Goal: Information Seeking & Learning: Learn about a topic

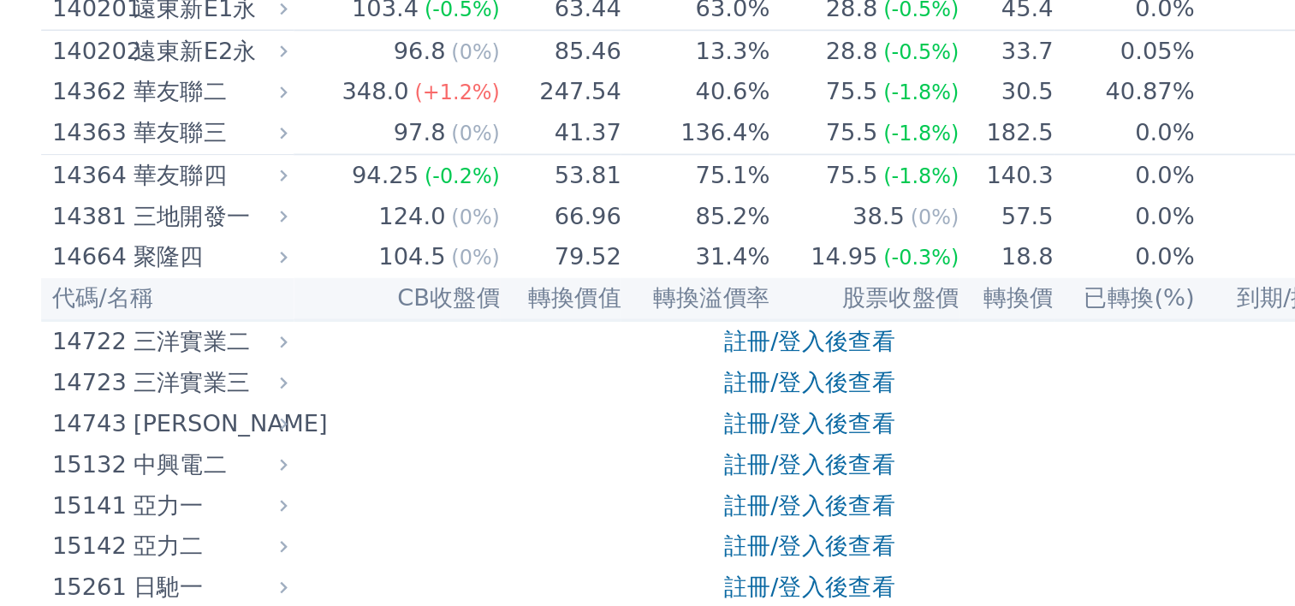
scroll to position [47, 0]
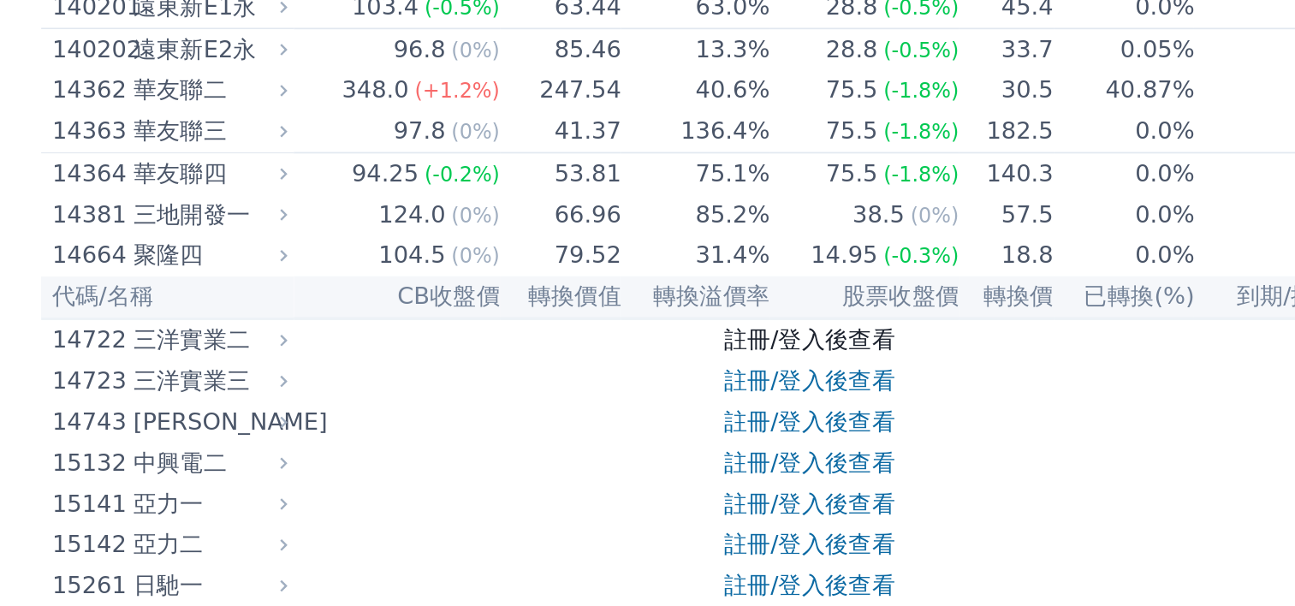
click at [744, 447] on link "註冊/登入後查看" at bounding box center [762, 450] width 100 height 16
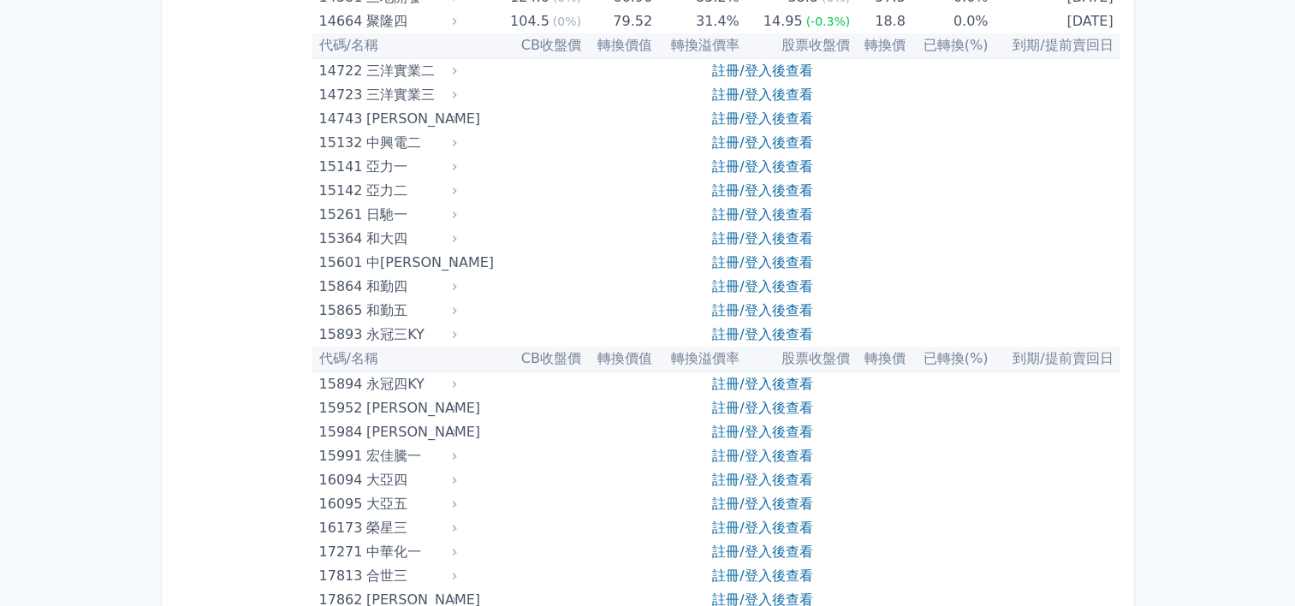
scroll to position [427, 0]
click at [764, 332] on link "註冊/登入後查看" at bounding box center [762, 333] width 100 height 16
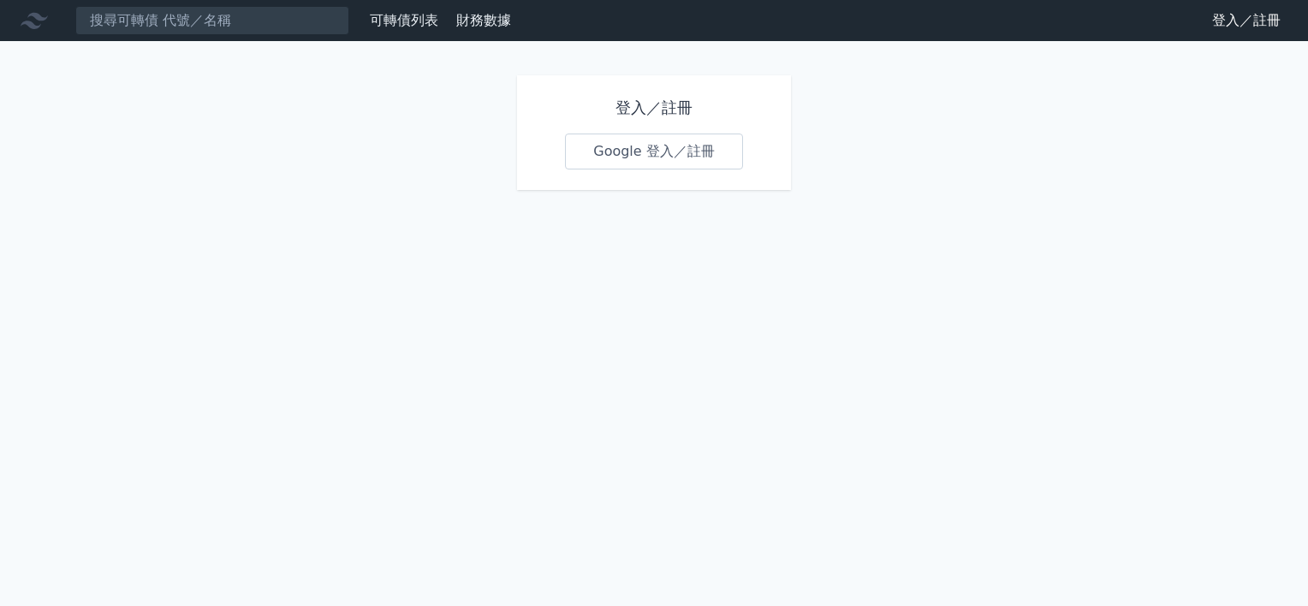
click at [1230, 24] on link "登入／註冊" at bounding box center [1247, 20] width 96 height 27
click at [643, 144] on link "Google 登入／註冊" at bounding box center [654, 152] width 178 height 36
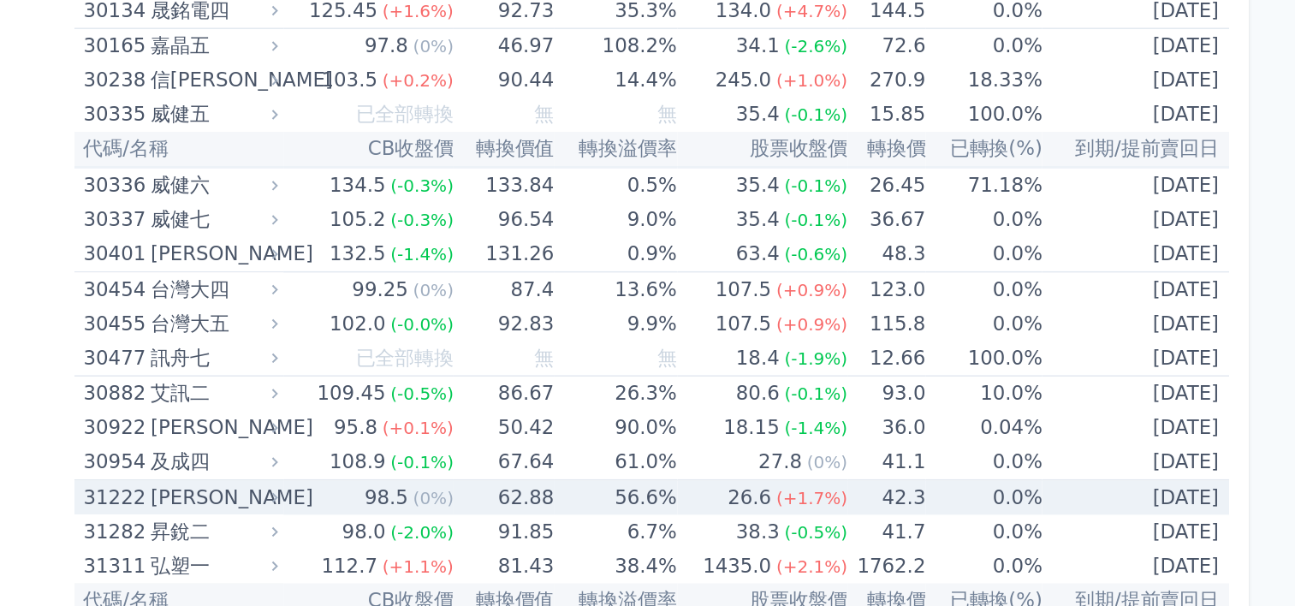
scroll to position [2410, 0]
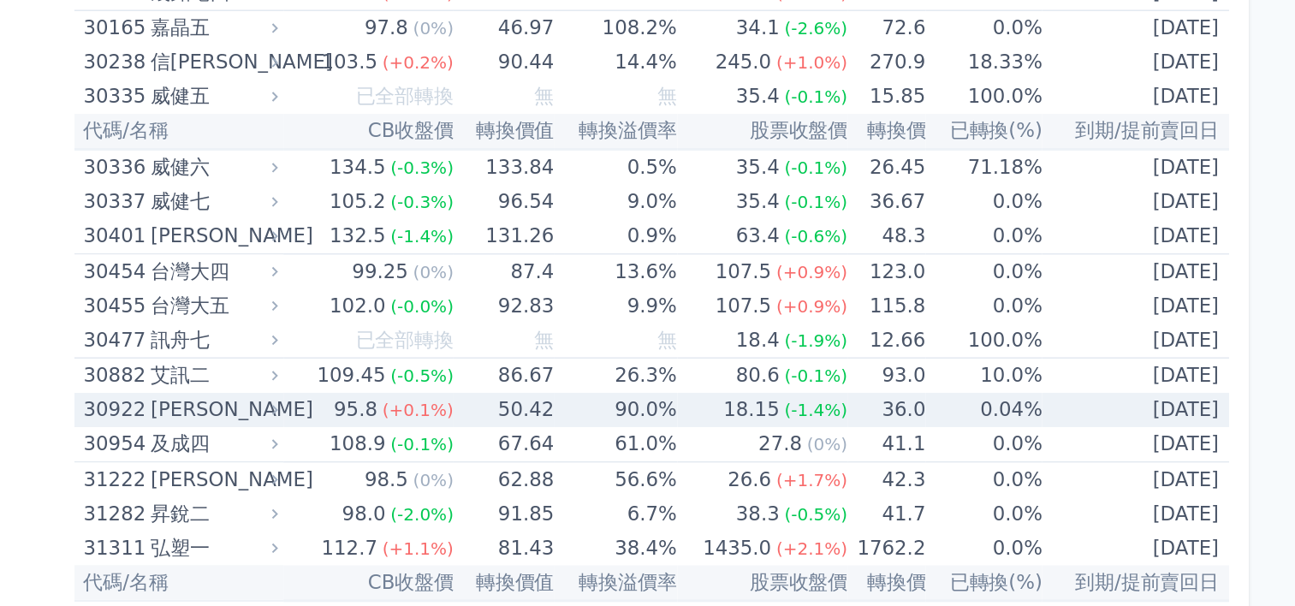
click at [398, 459] on div "[PERSON_NAME]" at bounding box center [409, 468] width 86 height 24
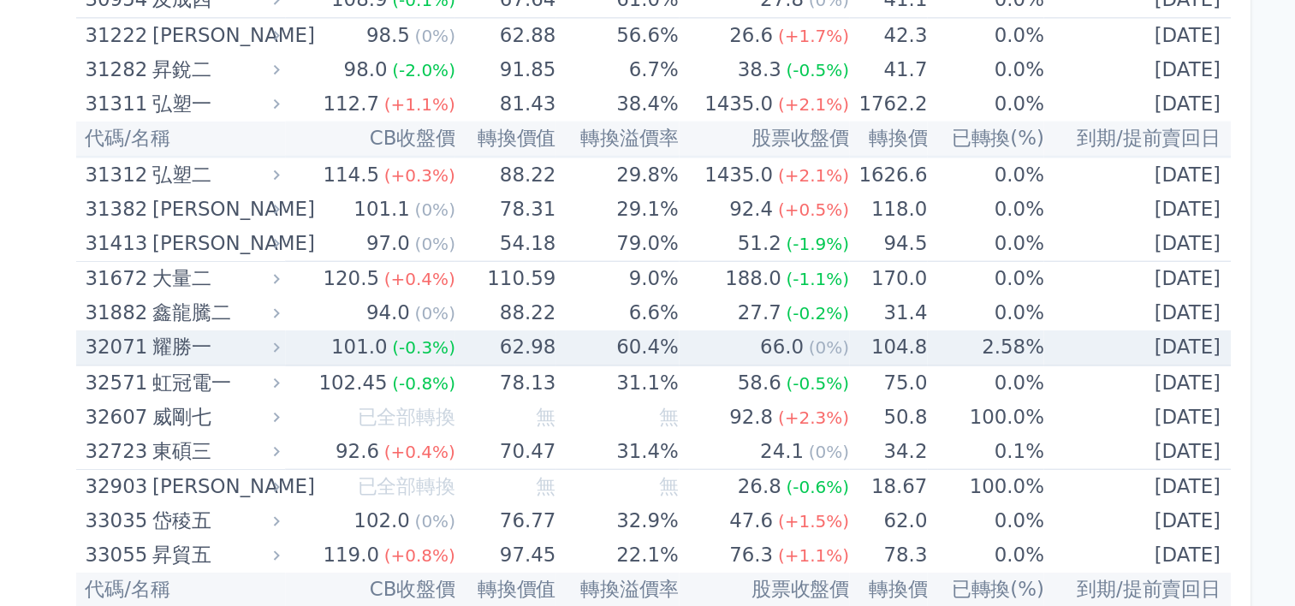
scroll to position [3277, 0]
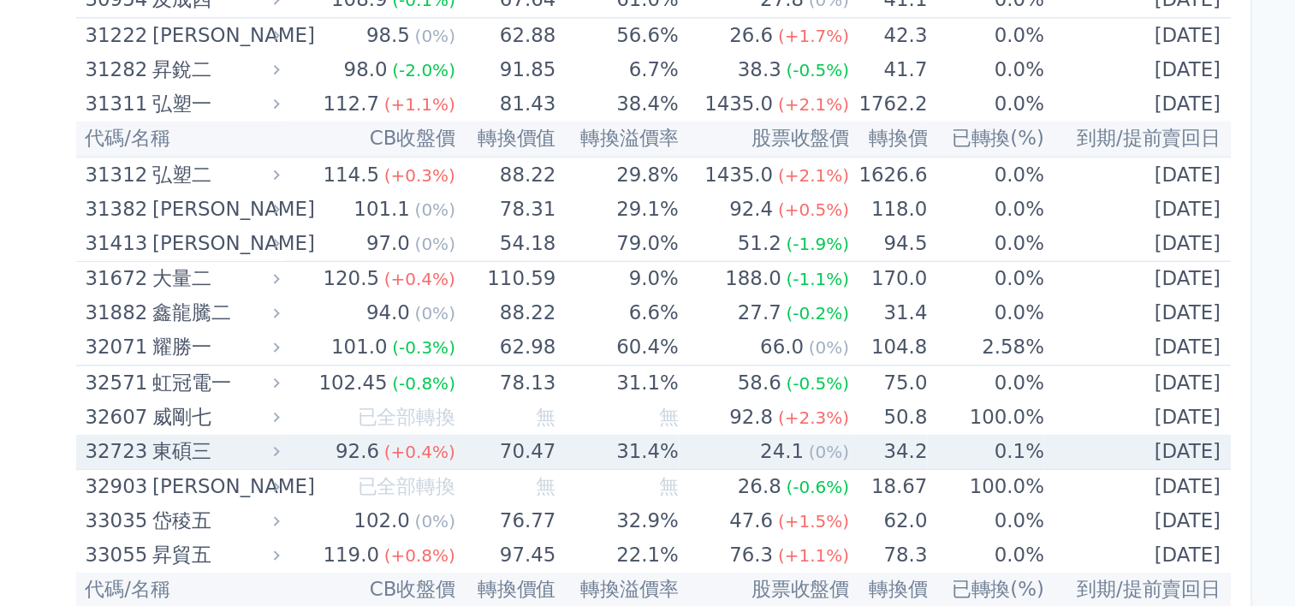
click at [392, 488] on div "東碩三" at bounding box center [409, 497] width 86 height 24
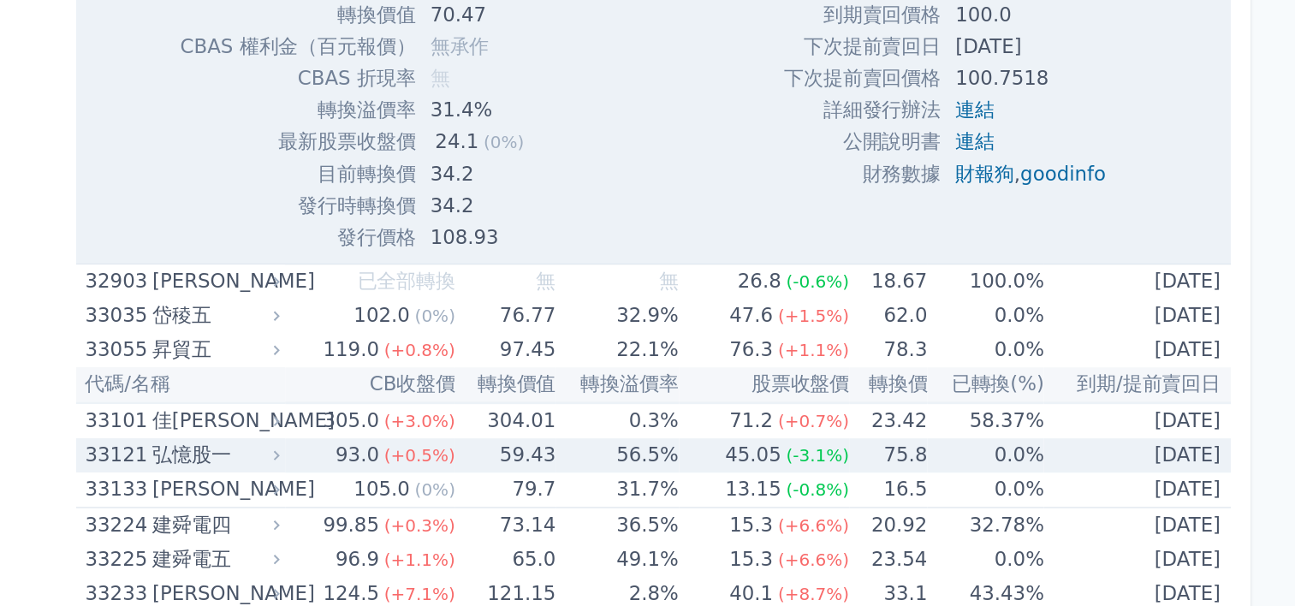
scroll to position [3980, 0]
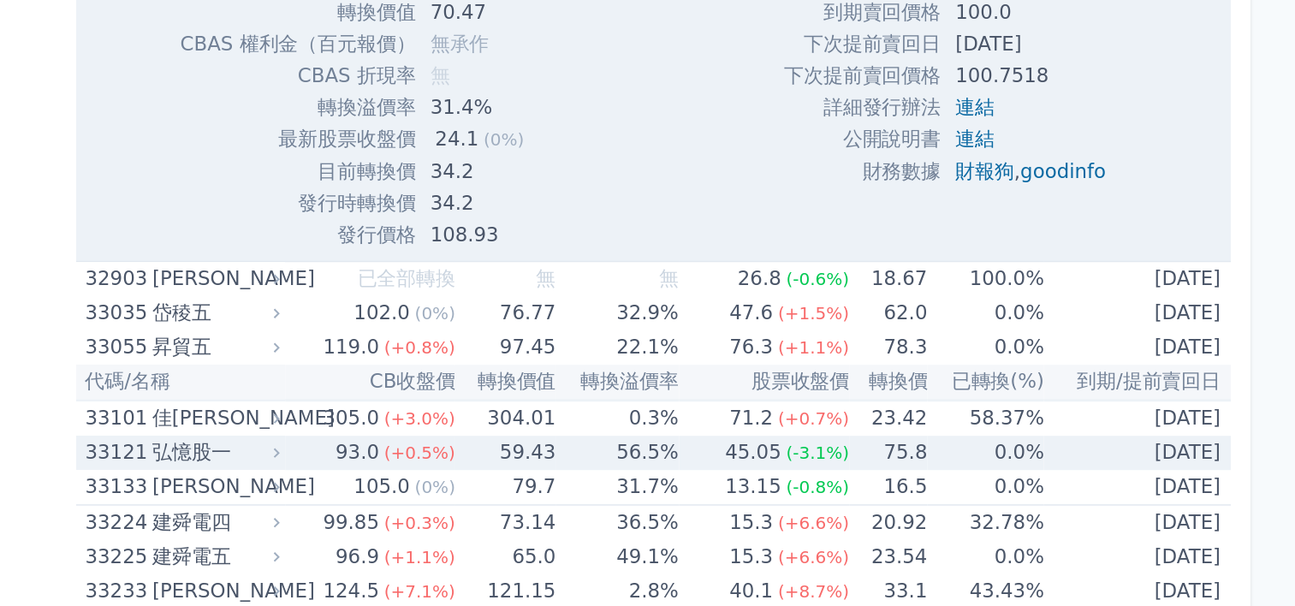
click at [393, 488] on div "弘憶股一" at bounding box center [409, 498] width 86 height 24
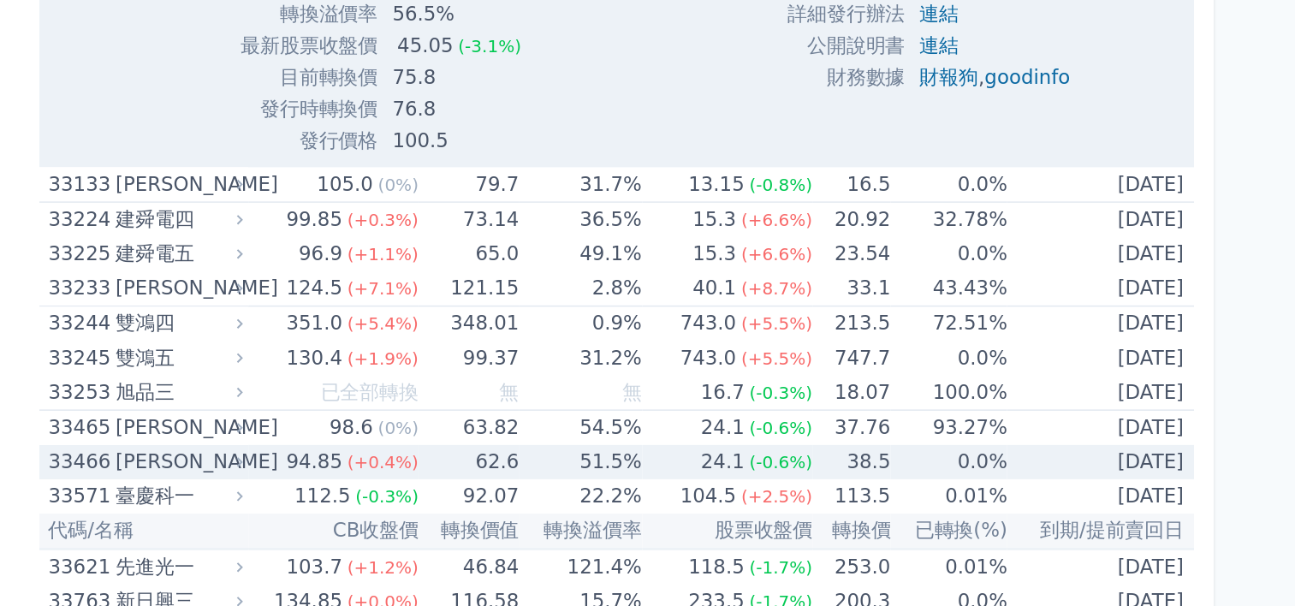
scroll to position [4761, 0]
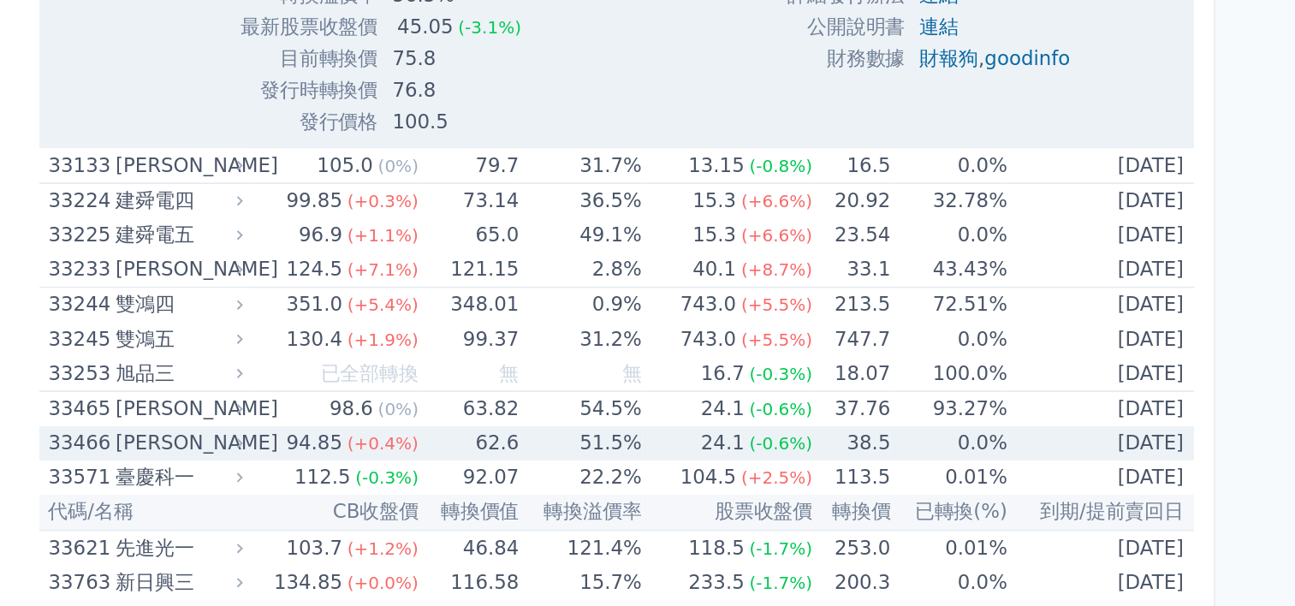
click at [390, 480] on div "[PERSON_NAME]" at bounding box center [409, 491] width 86 height 24
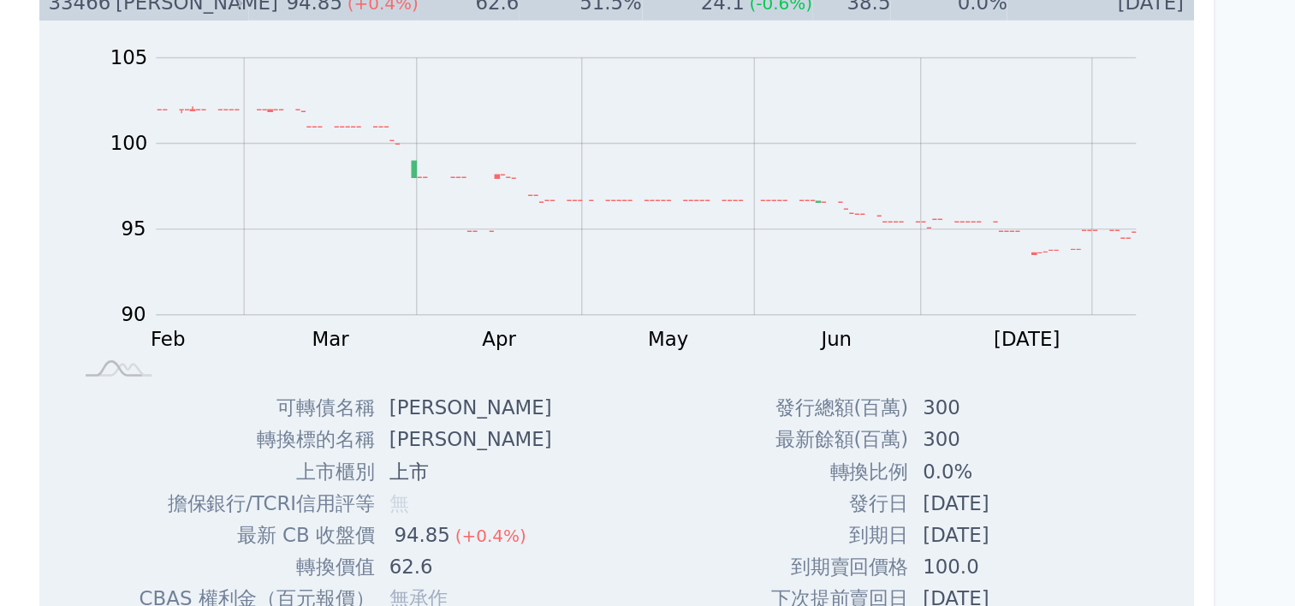
scroll to position [5080, 0]
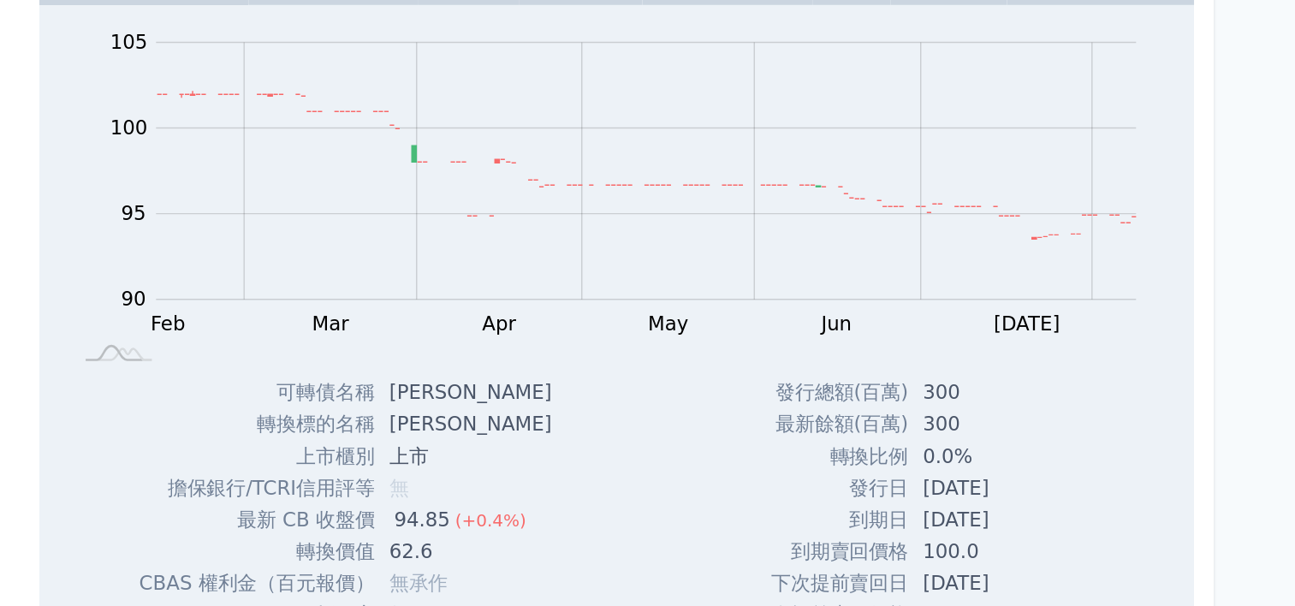
drag, startPoint x: 390, startPoint y: 480, endPoint x: 660, endPoint y: 433, distance: 273.8
click at [660, 433] on div "Zoom Out 104 88 90 92 94 110 105 100 95 85 80 L Feb Mar Apr May Jun [DATE] Aug …" at bounding box center [717, 315] width 808 height 260
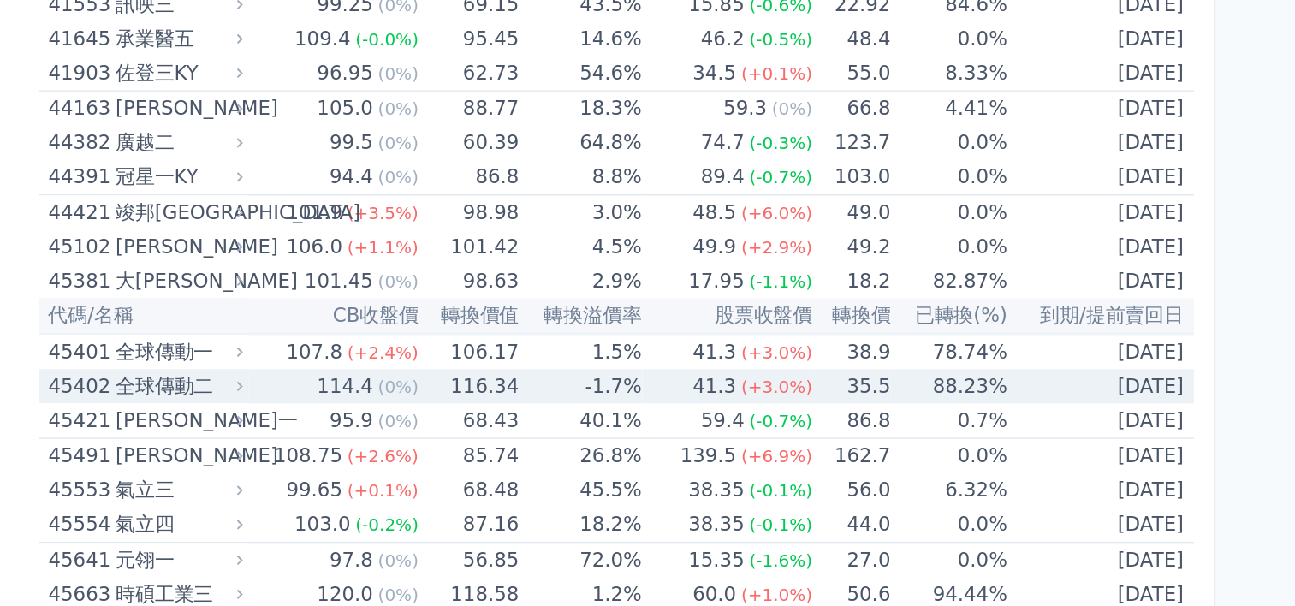
scroll to position [7047, 0]
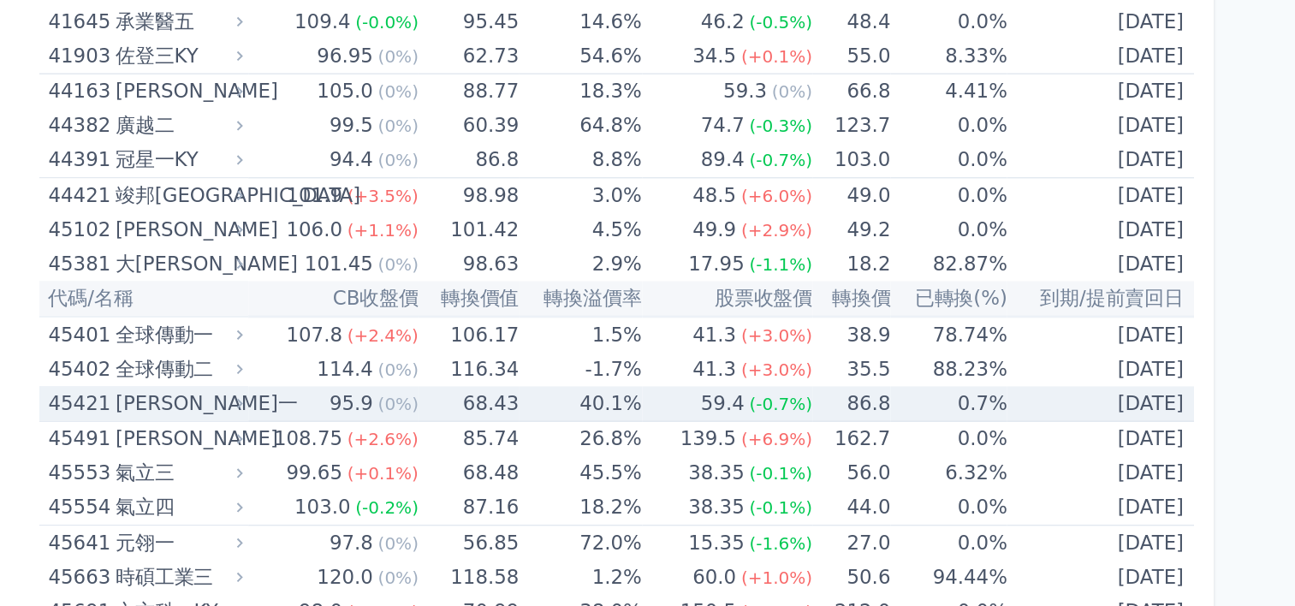
click at [385, 451] on div "[PERSON_NAME]一" at bounding box center [409, 463] width 86 height 24
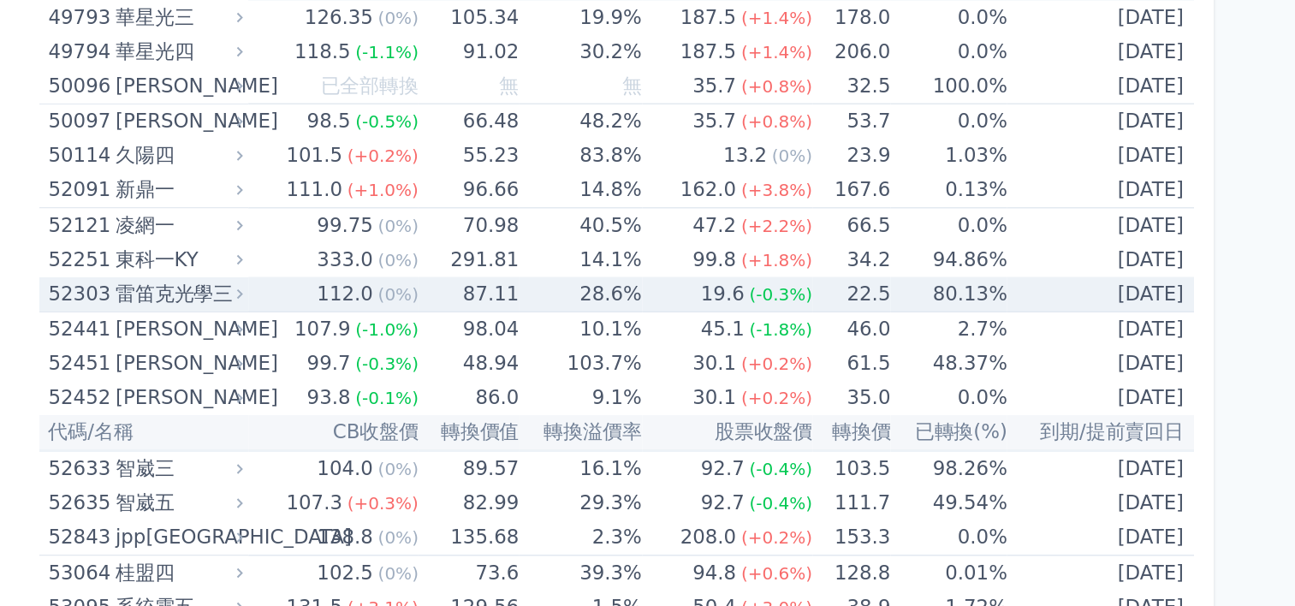
scroll to position [8481, 0]
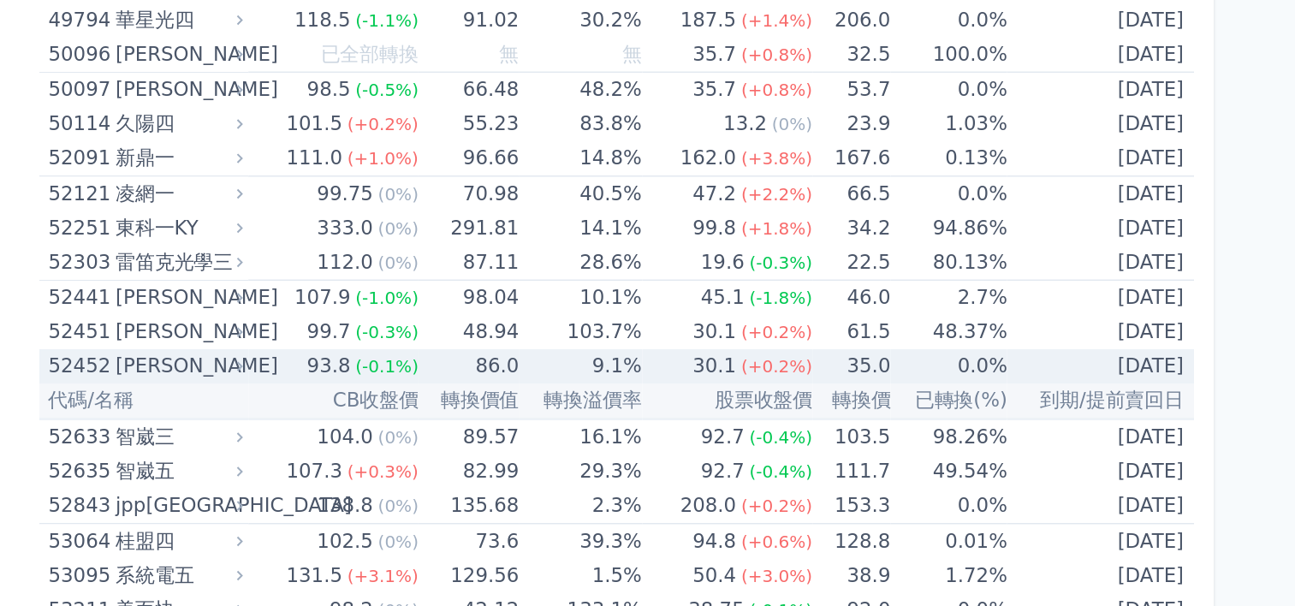
click at [389, 425] on div "[PERSON_NAME]" at bounding box center [409, 437] width 86 height 24
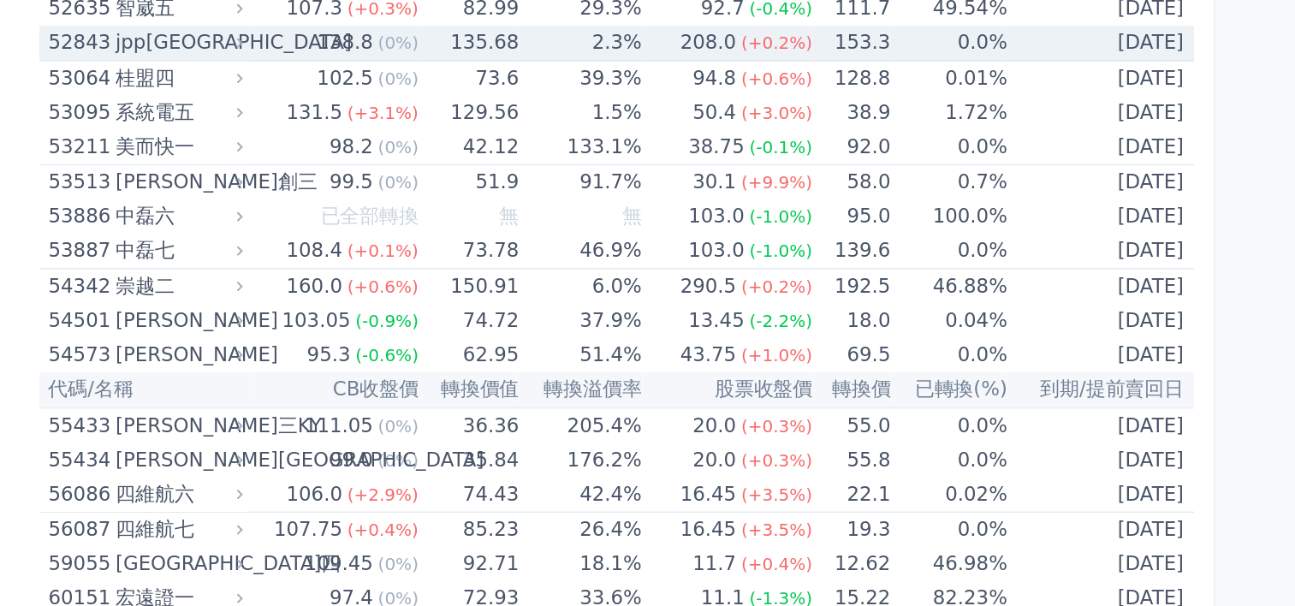
scroll to position [9382, 0]
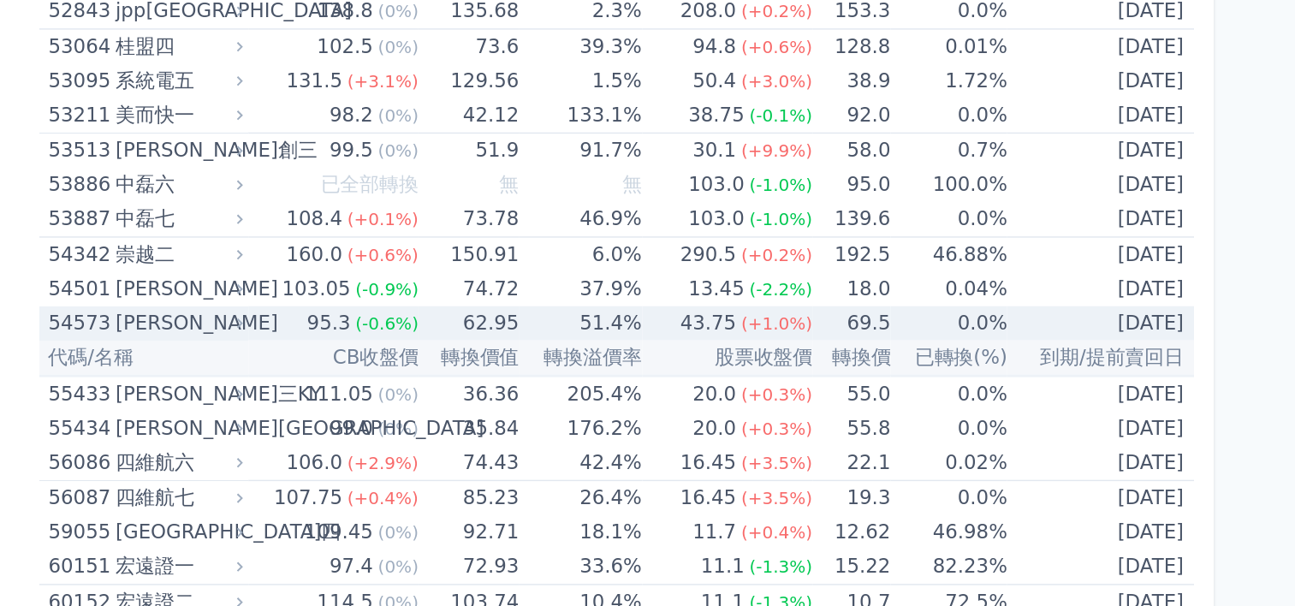
click at [392, 396] on div "[PERSON_NAME]" at bounding box center [409, 408] width 86 height 24
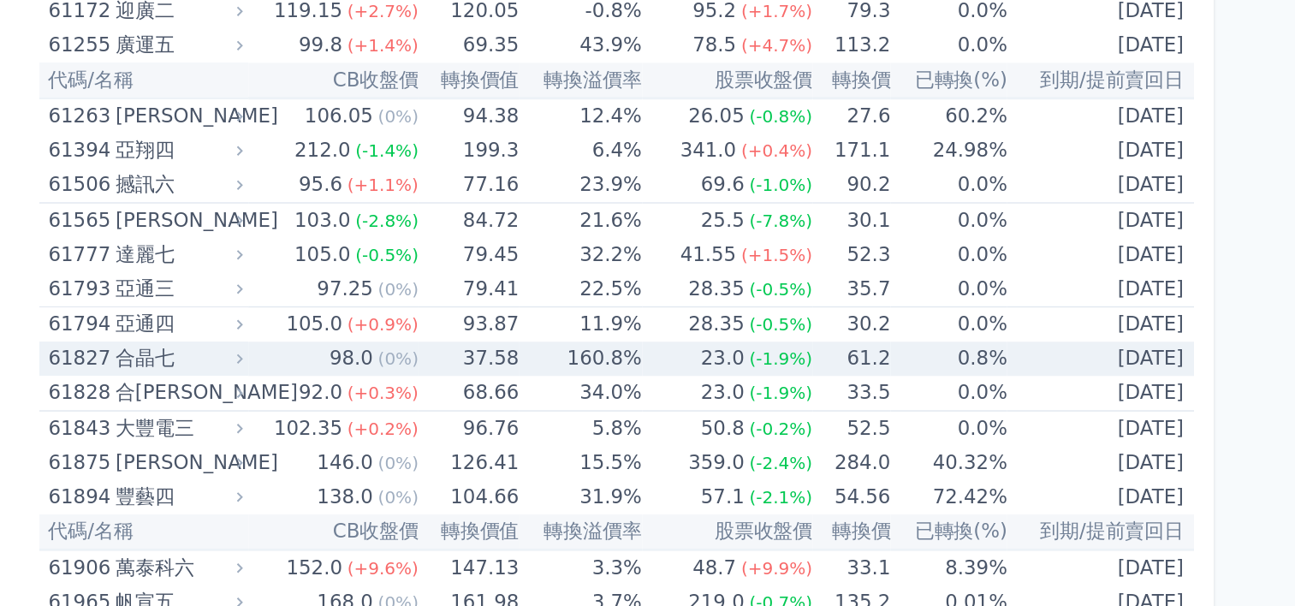
scroll to position [10458, 0]
